Goal: Navigation & Orientation: Find specific page/section

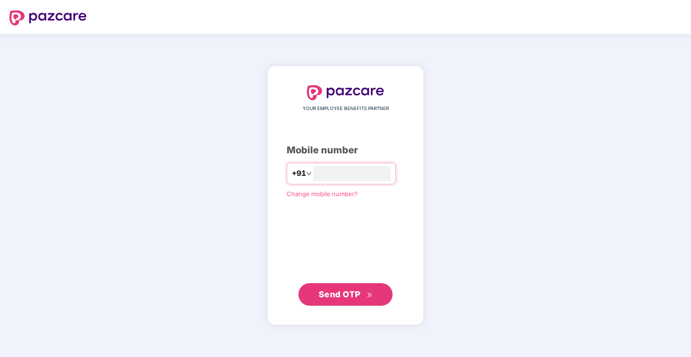
type input "**********"
click at [349, 298] on span "Send OTP" at bounding box center [340, 295] width 42 height 10
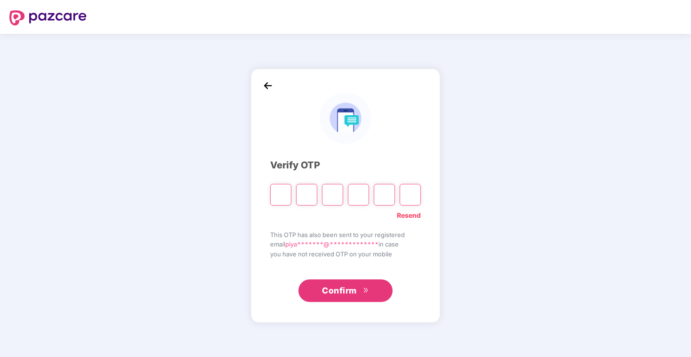
type input "*"
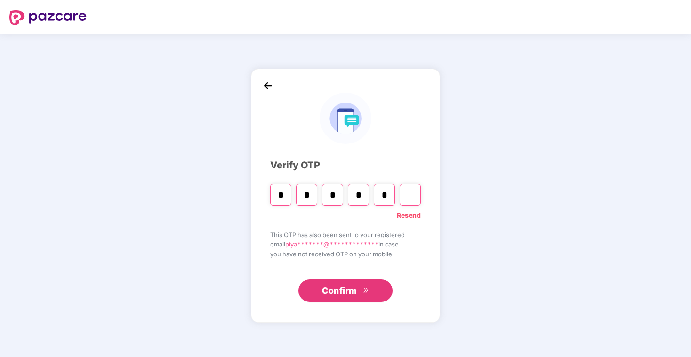
type input "*"
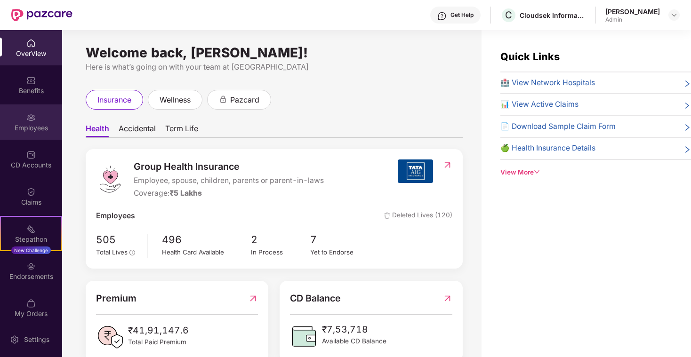
click at [36, 123] on div "Employees" at bounding box center [31, 127] width 62 height 9
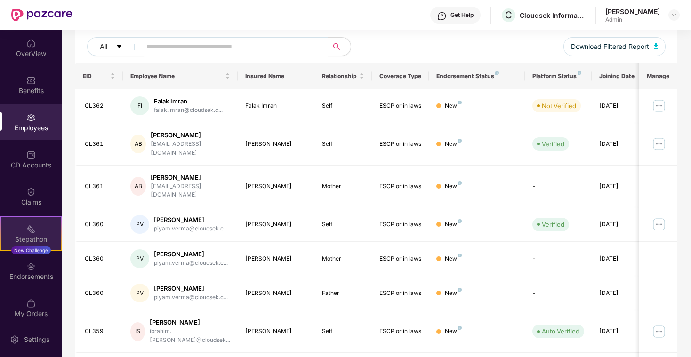
scroll to position [6, 0]
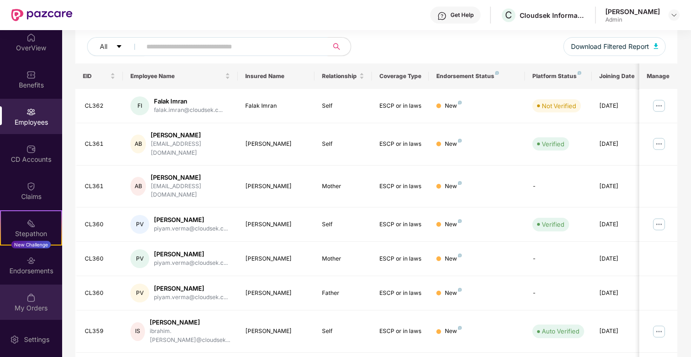
click at [34, 296] on div "My Orders" at bounding box center [31, 302] width 62 height 35
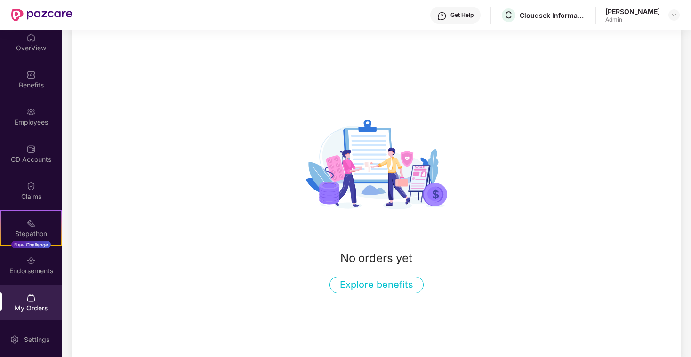
scroll to position [48, 0]
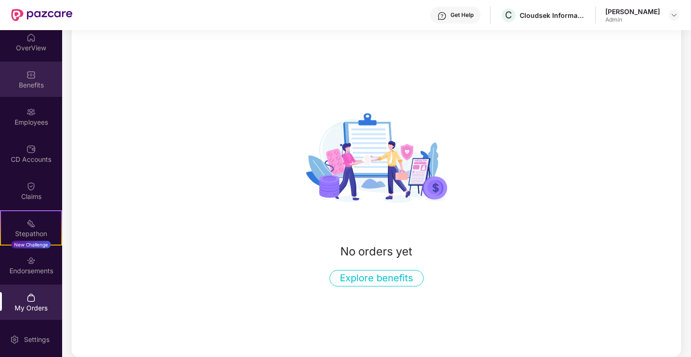
click at [27, 83] on div "Benefits" at bounding box center [31, 84] width 62 height 9
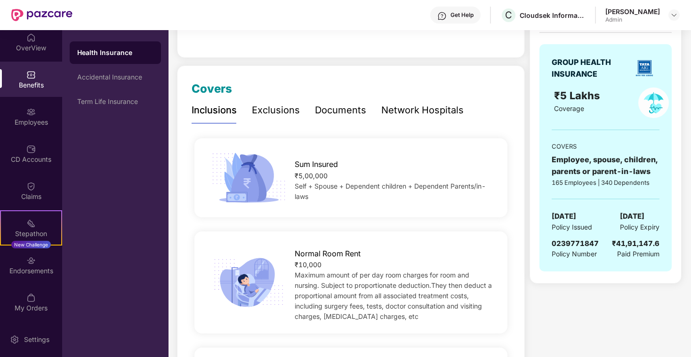
scroll to position [88, 0]
